Goal: Entertainment & Leisure: Consume media (video, audio)

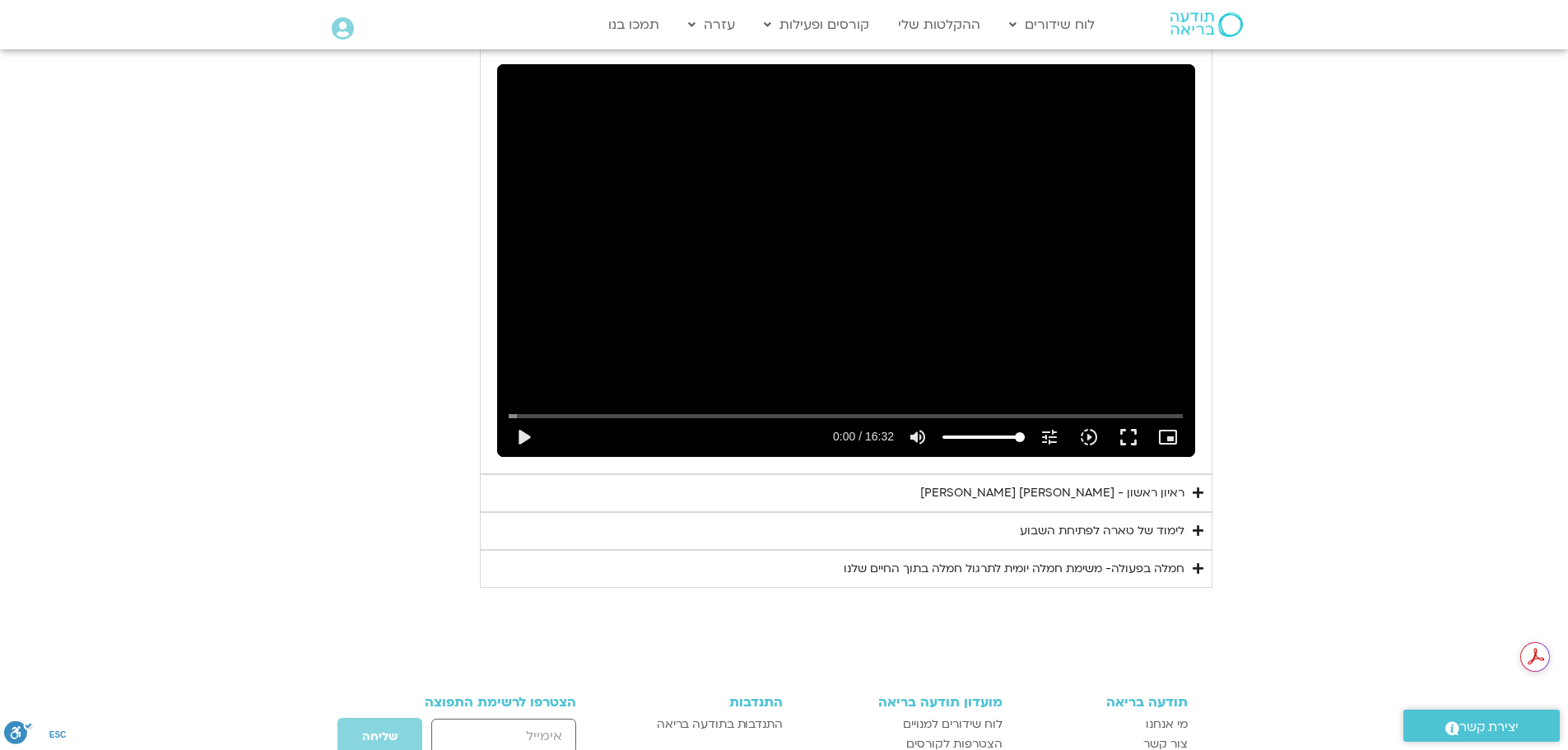
drag, startPoint x: 0, startPoint y: 0, endPoint x: 272, endPoint y: 359, distance: 450.4
click at [272, 359] on section "יום ראשון - חמלה עצמית השבוע שלנו מתחיל מהבסיס, תרגול של חמלה עצמית – נוכחת וקש…" at bounding box center [784, 176] width 1568 height 820
click at [525, 417] on button "play_arrow" at bounding box center [523, 437] width 39 height 39
click at [1194, 524] on icon "Accordion. Open links with Enter or Space, close with Escape, and navigate with…" at bounding box center [1197, 530] width 11 height 13
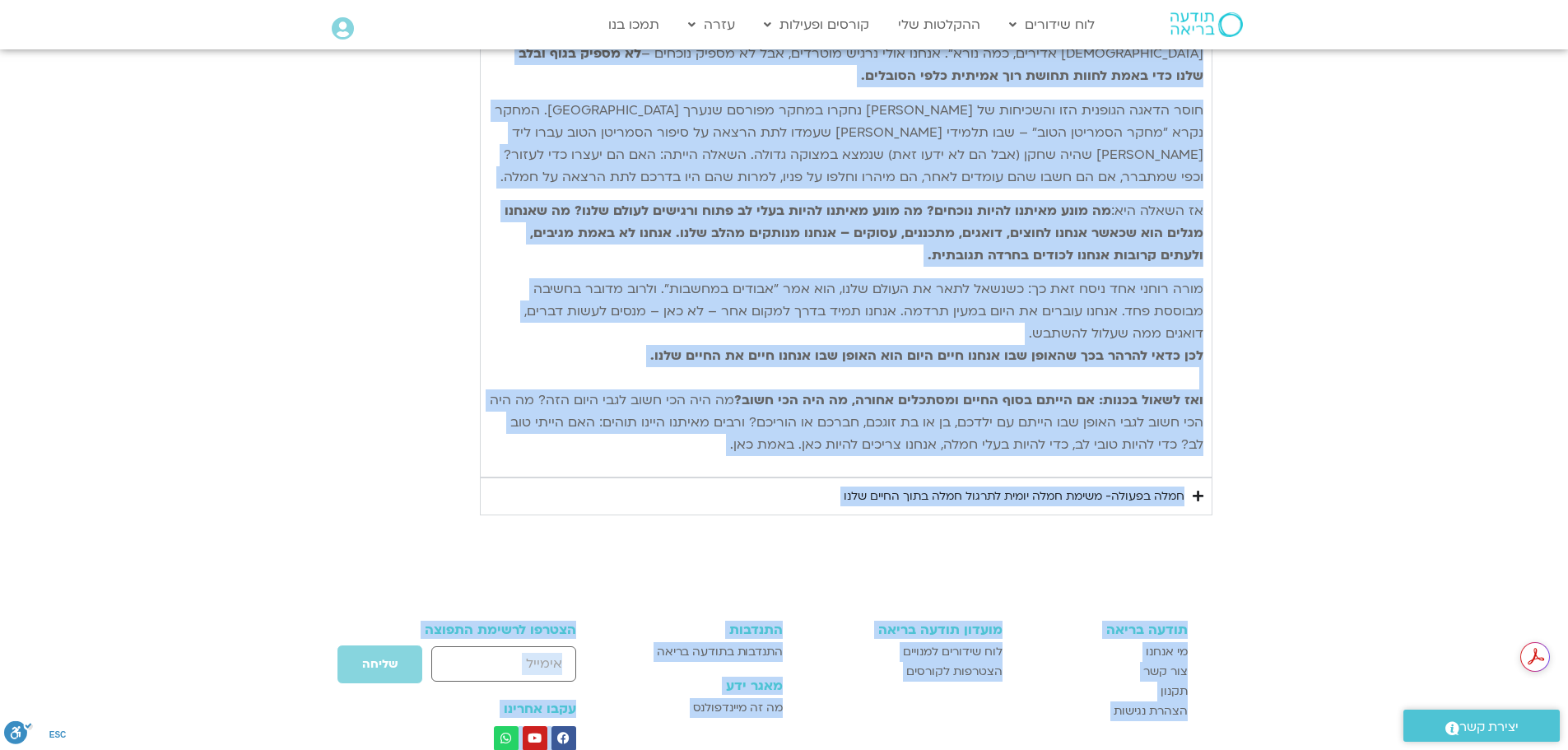
scroll to position [2473, 0]
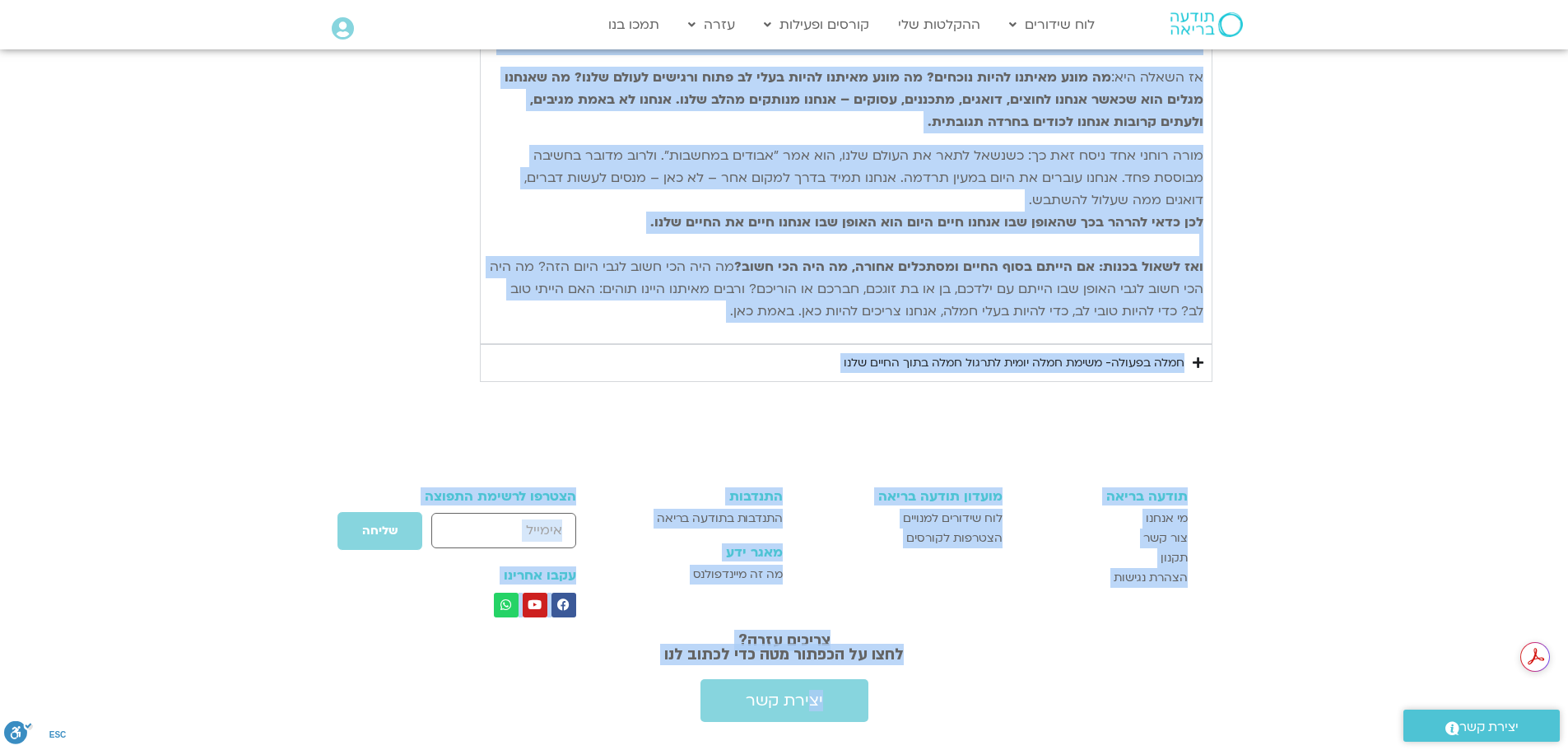
drag, startPoint x: 1197, startPoint y: 297, endPoint x: 726, endPoint y: 304, distance: 471.1
click at [726, 304] on div "נתחיל את היום שלנו עם היסוד הבסיסי ביותר של חמלה – נוכחות קשובה המושרשת בגוף. א…" at bounding box center [846, 83] width 714 height 503
copy div "lorem ip dolo sita co adipi elitse doeiu te inci – utlabo etdol magnaal enim. a…"
click at [600, 195] on p "מורה רוחני אחד ניסח זאת כך: כשנשאל לתאר את העולם שלנו, הוא אמר "אבודים במחשבות"…" at bounding box center [846, 234] width 714 height 178
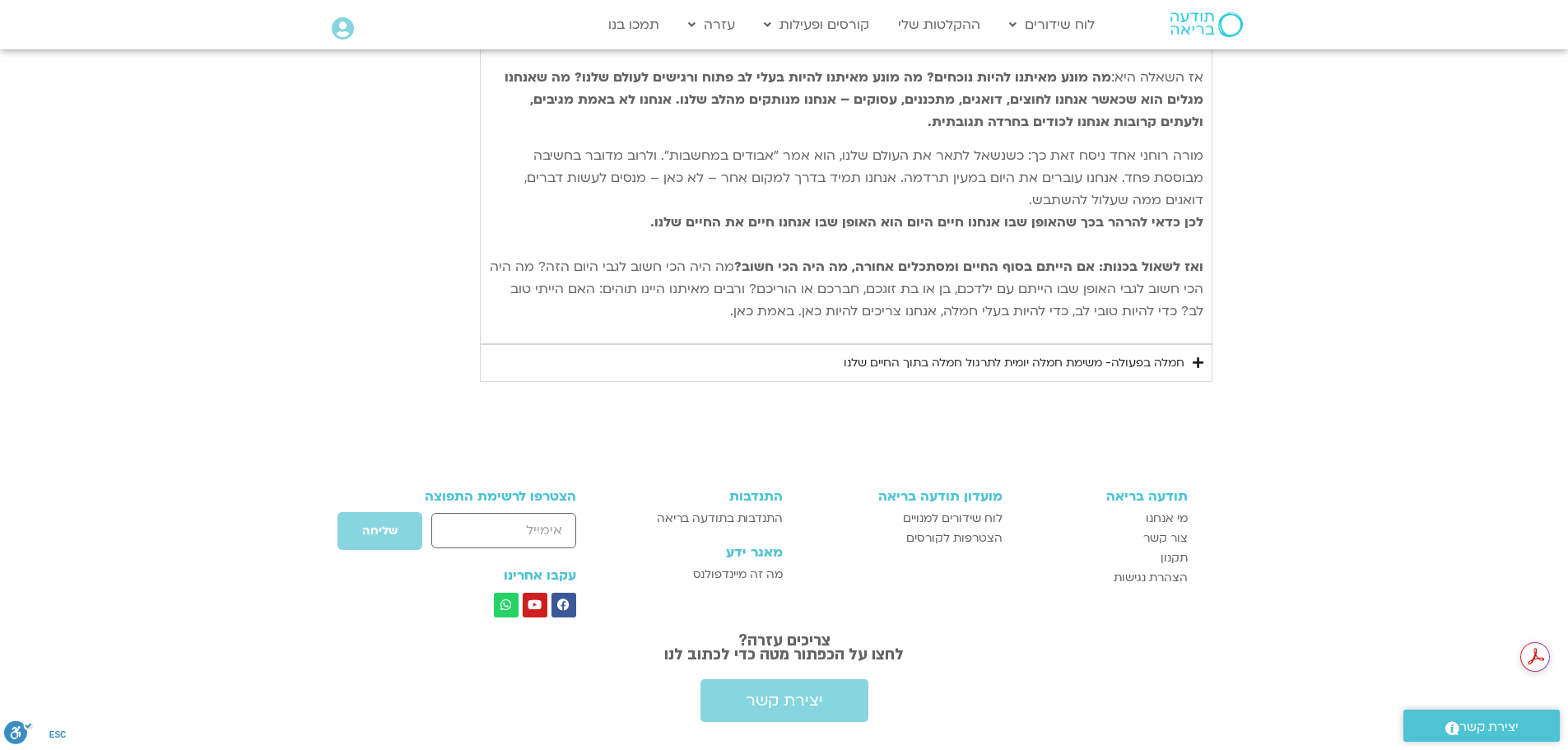
drag, startPoint x: 697, startPoint y: 307, endPoint x: 1137, endPoint y: 40, distance: 514.7
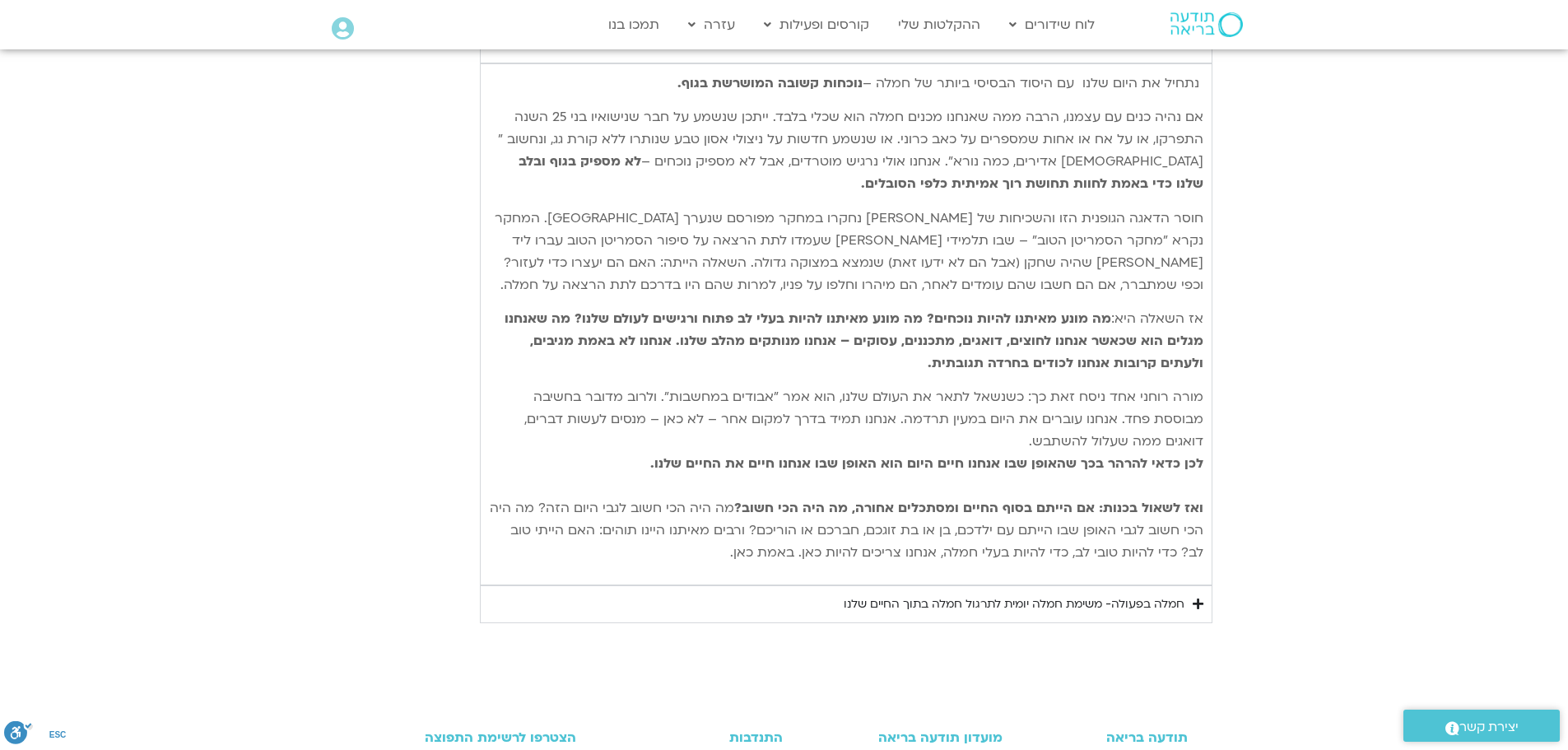
scroll to position [2143, 0]
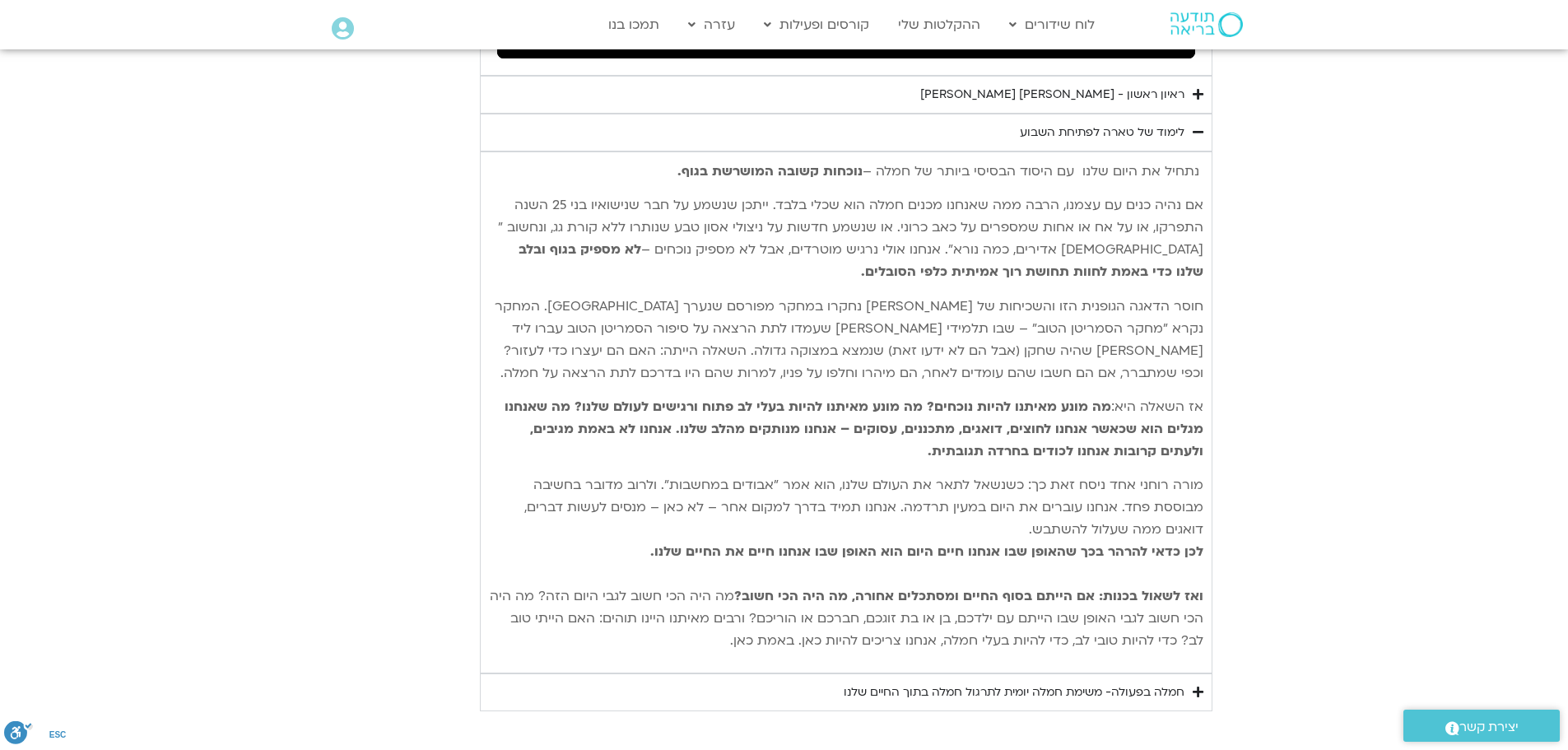
click at [1207, 151] on div "נתחיל את היום שלנו עם היסוד הבסיסי ביותר של חמלה – נוכחות קשובה המושרשת בגוף. א…" at bounding box center [846, 412] width 732 height 522
copy div "lorem ip dolo sita co adipi elitse doeiu te inci – utlabo etdol magnaal enim. a…"
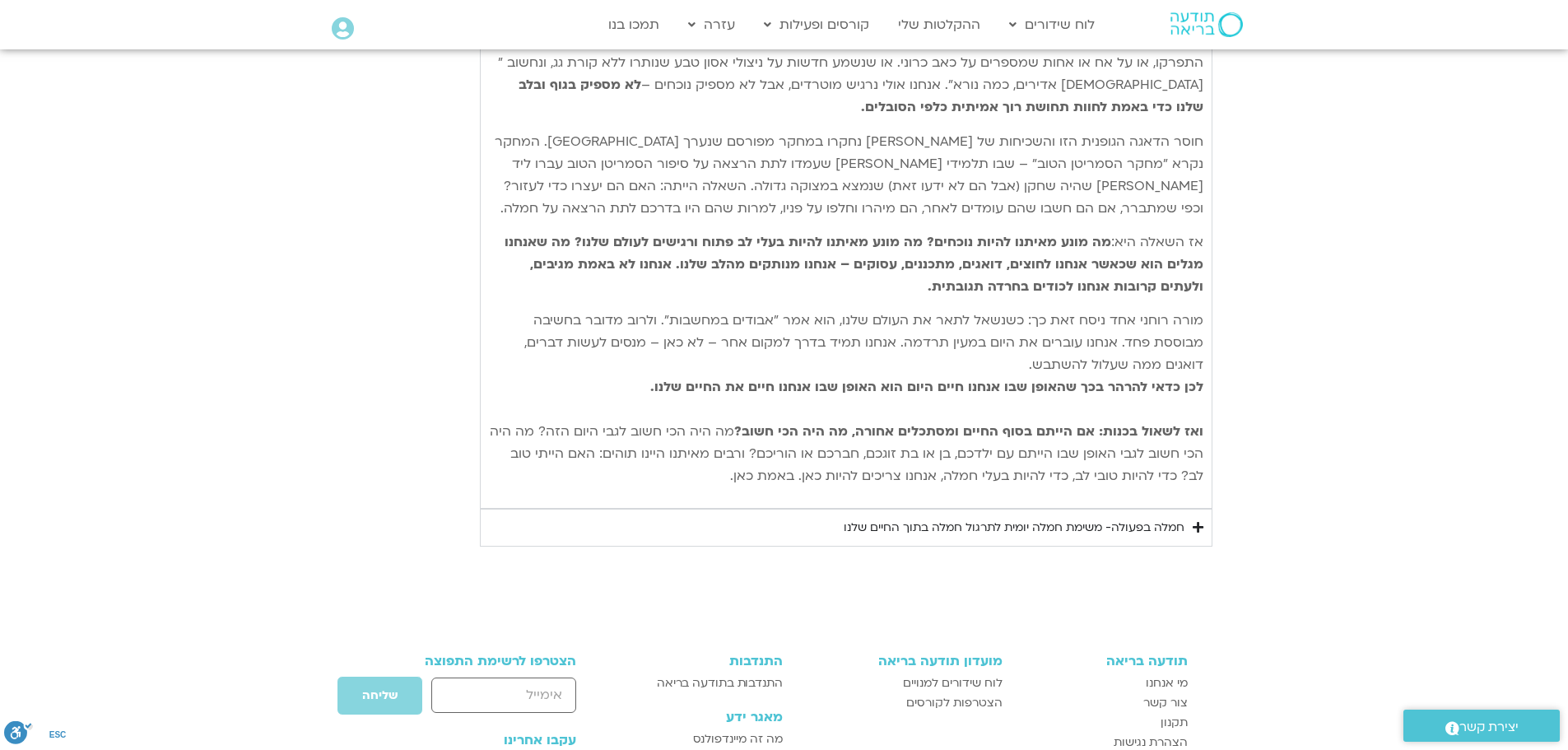
scroll to position [0, 0]
click at [1194, 521] on icon "Accordion. Open links with Enter or Space, close with Escape, and navigate with…" at bounding box center [1197, 527] width 11 height 13
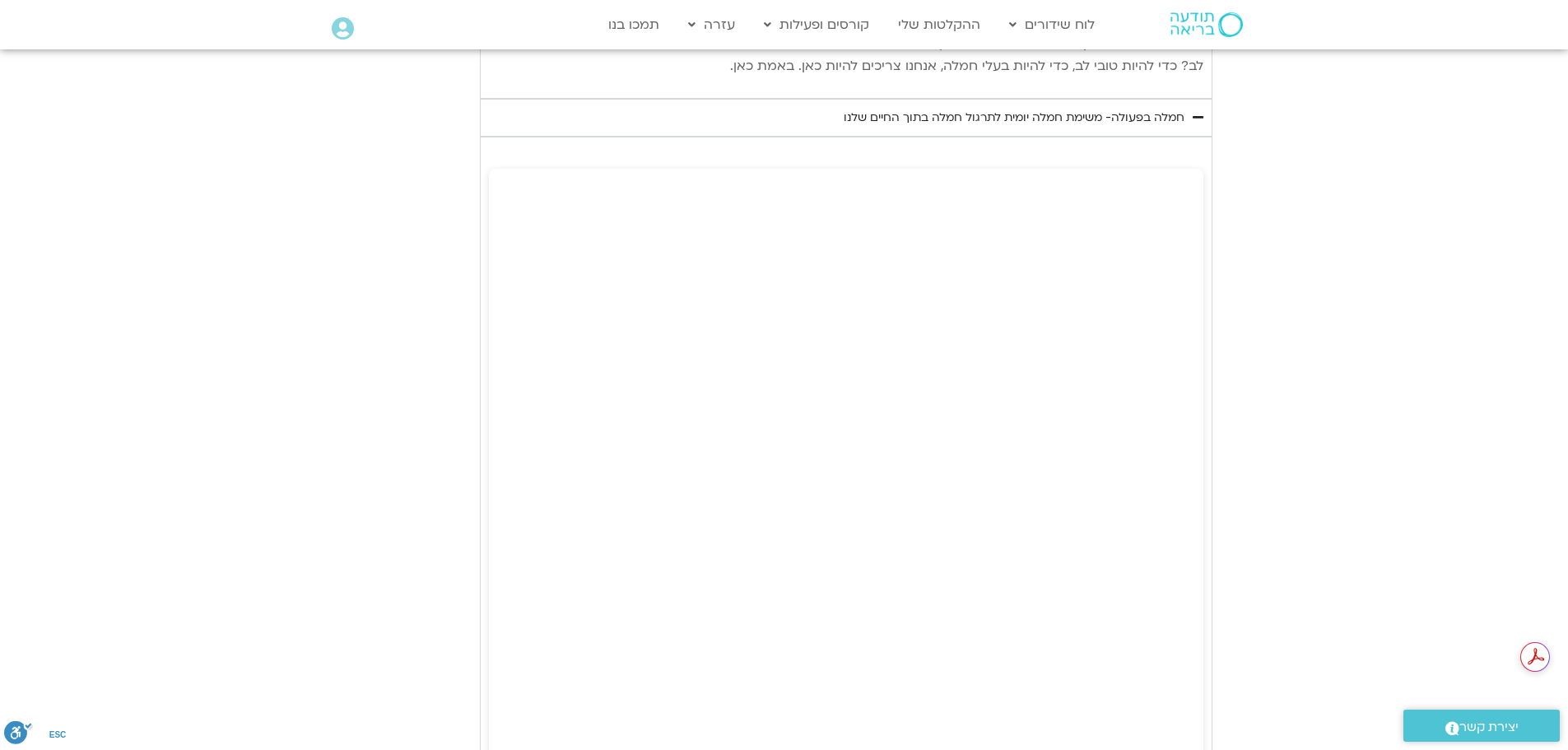
scroll to position [2720, 0]
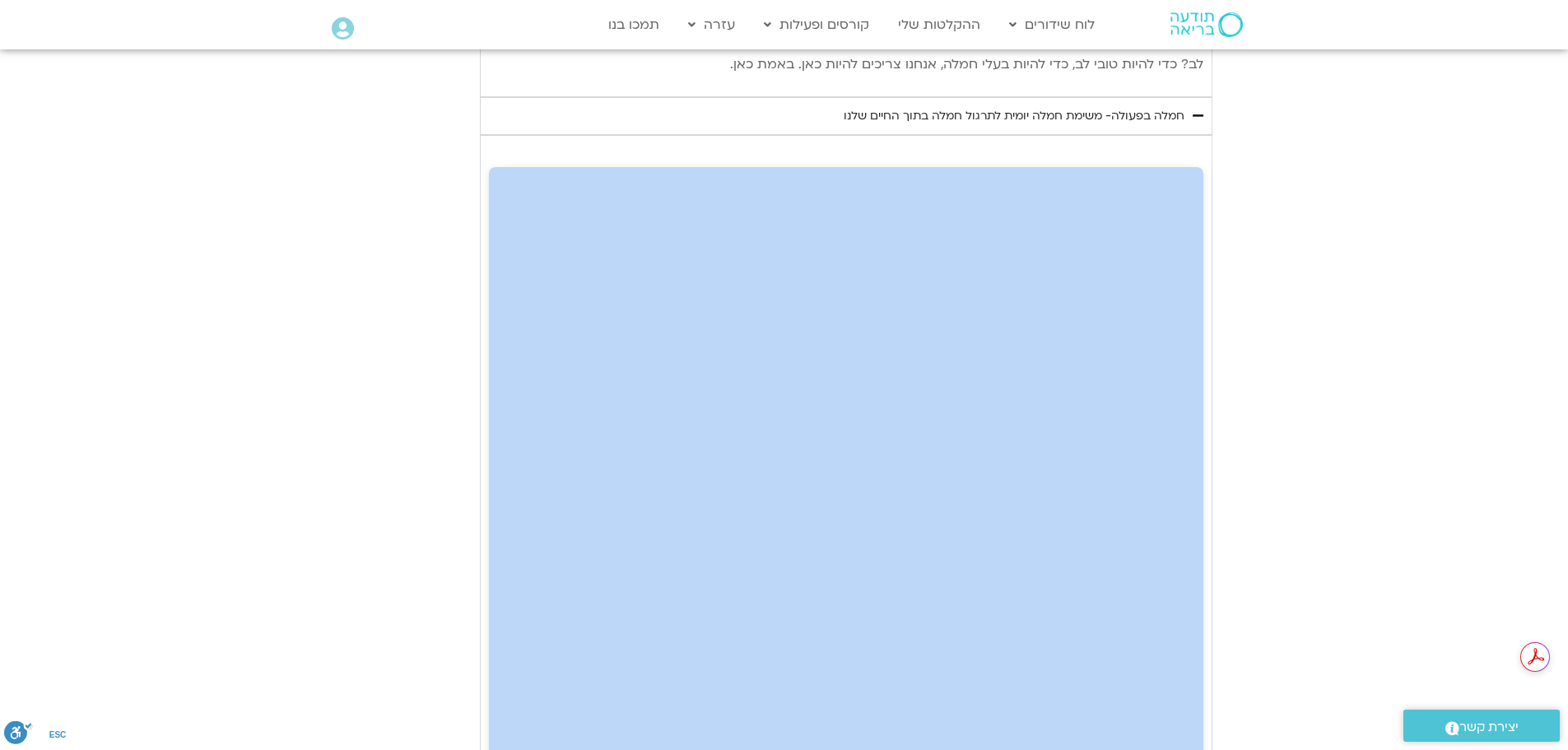
drag, startPoint x: 1199, startPoint y: 119, endPoint x: 805, endPoint y: 146, distance: 394.9
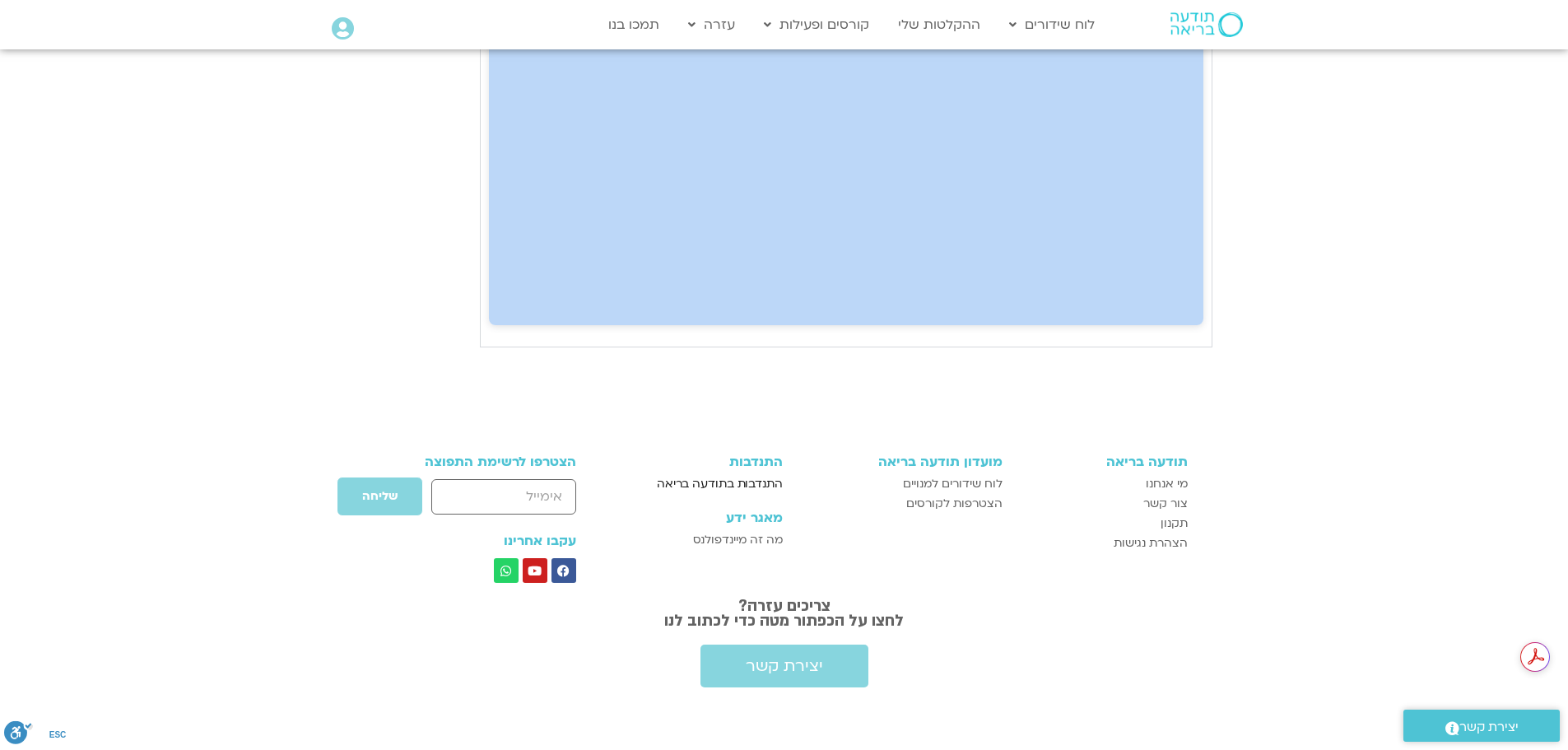
scroll to position [0, 0]
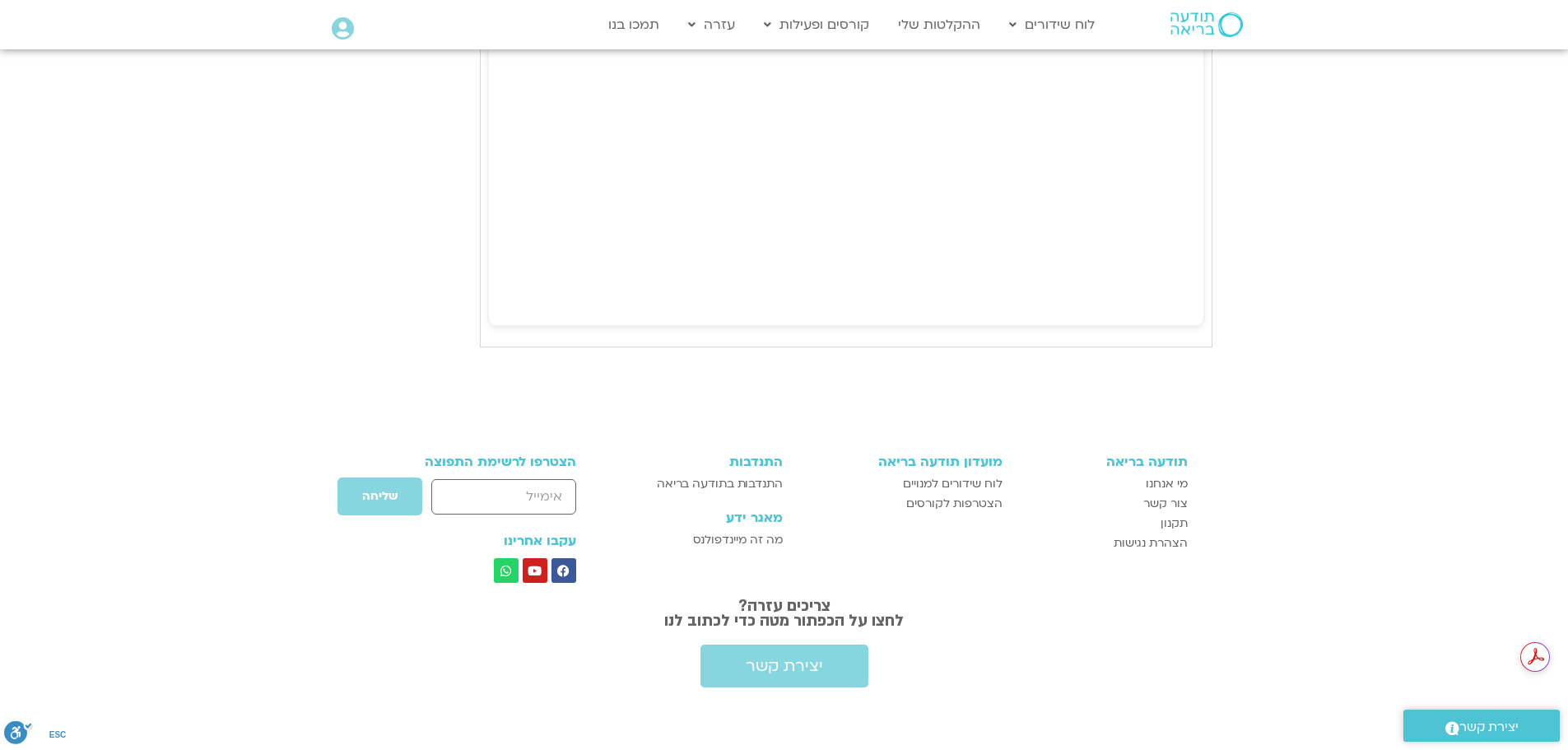
drag, startPoint x: 742, startPoint y: 302, endPoint x: 1425, endPoint y: 354, distance: 685.0
click at [1425, 372] on section "תודעה בריאה מי אנחנו צור קשר תקנון הצהרת נגישות מועדון תודעה בריאה לוח שידורים …" at bounding box center [784, 559] width 1568 height 373
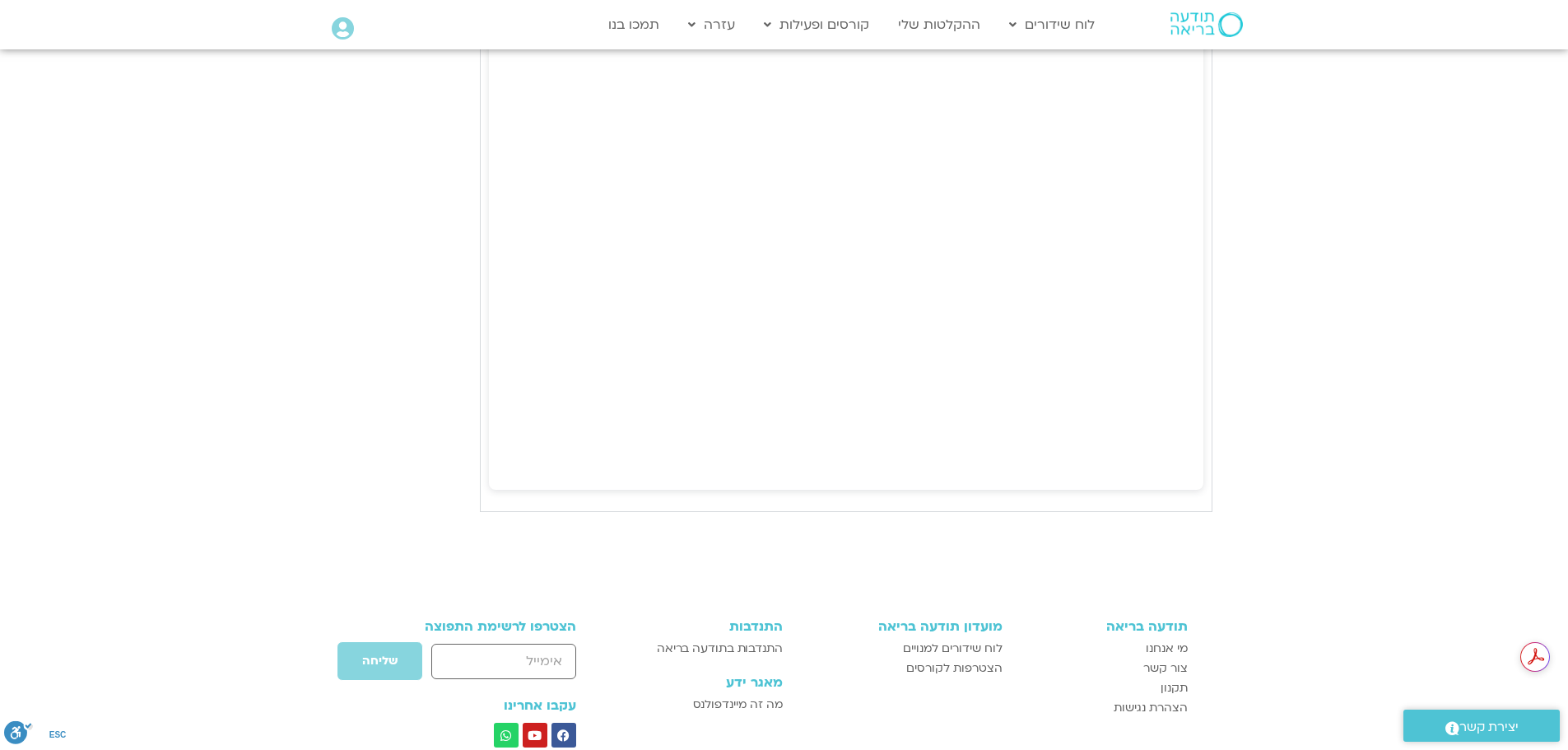
type input "992.52"
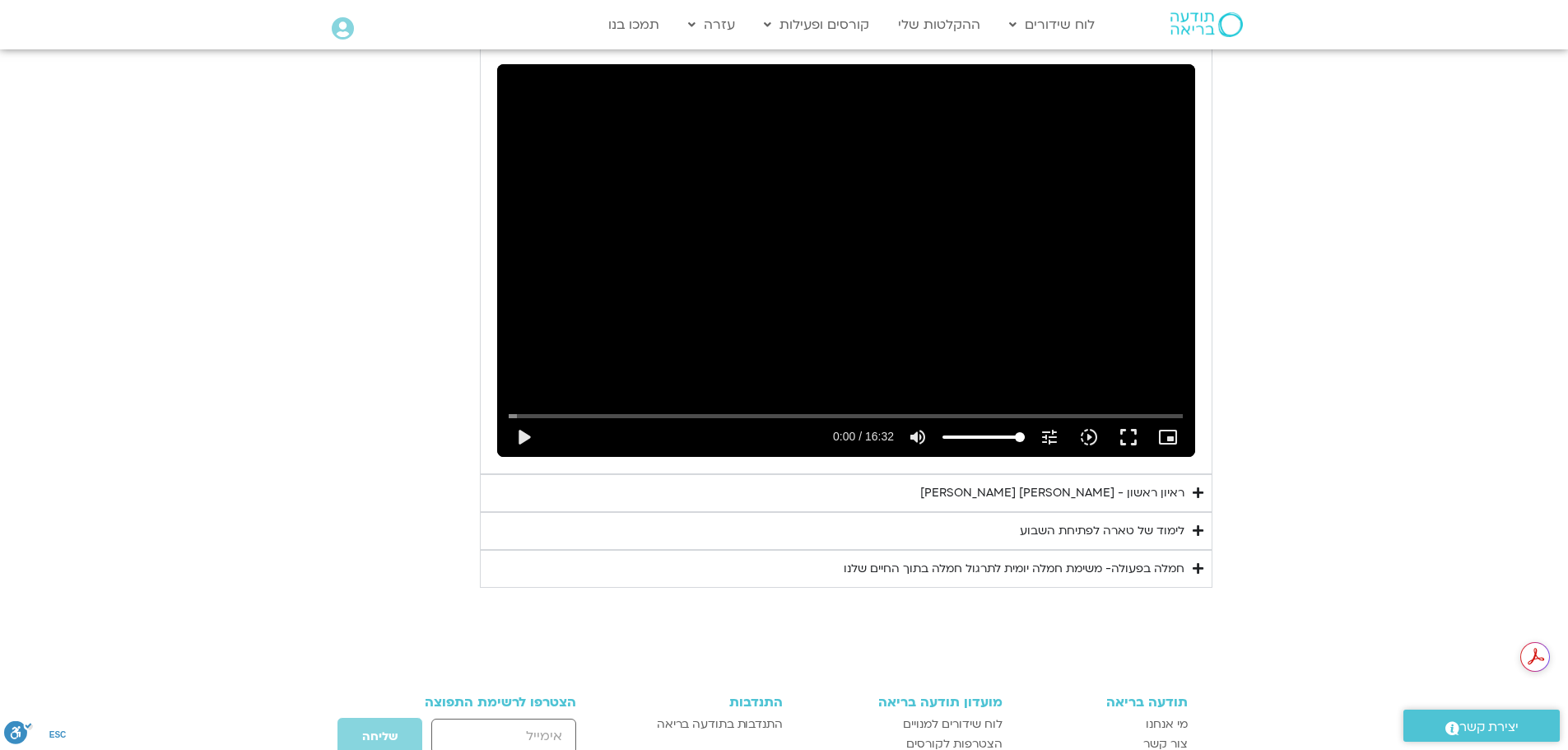
click at [1200, 562] on icon "Accordion. Open links with Enter or Space, close with Escape, and navigate with…" at bounding box center [1197, 568] width 11 height 13
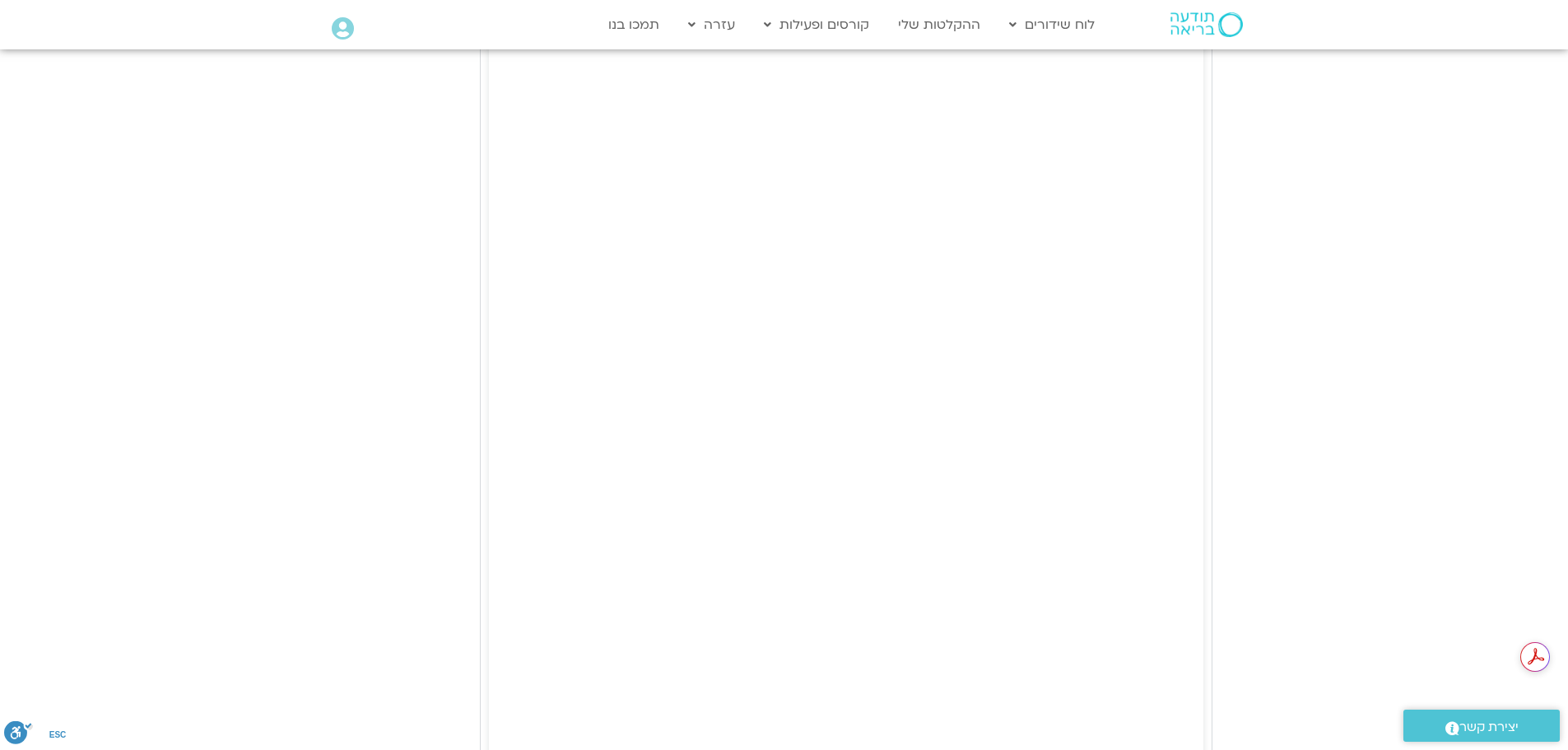
scroll to position [2733, 0]
